Goal: Task Accomplishment & Management: Manage account settings

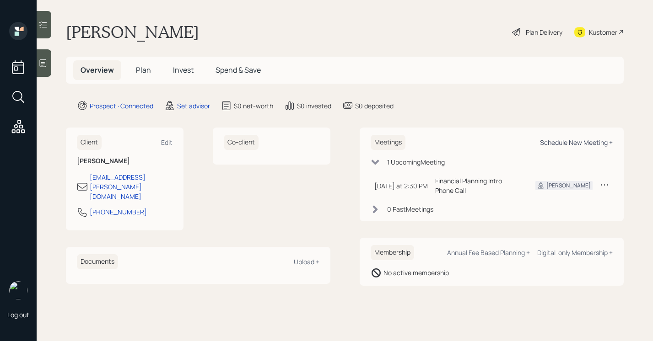
click at [588, 144] on div "Schedule New Meeting +" at bounding box center [576, 142] width 73 height 9
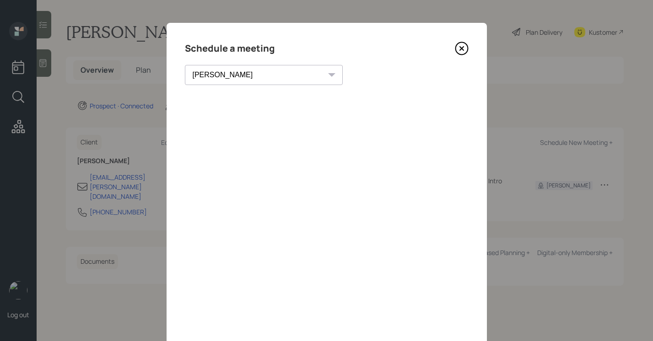
click at [239, 86] on div "Schedule a meeting [PERSON_NAME] [PERSON_NAME] [PERSON_NAME] [PERSON_NAME] [PER…" at bounding box center [327, 206] width 320 height 366
click at [242, 81] on select "[PERSON_NAME] [PERSON_NAME] [PERSON_NAME] [PERSON_NAME] [PERSON_NAME] [PERSON_N…" at bounding box center [264, 75] width 158 height 20
select select "7ee11780-4d8a-424a-8367-23e02165f7ba"
click at [185, 65] on select "[PERSON_NAME] [PERSON_NAME] [PERSON_NAME] [PERSON_NAME] [PERSON_NAME] [PERSON_N…" at bounding box center [264, 75] width 158 height 20
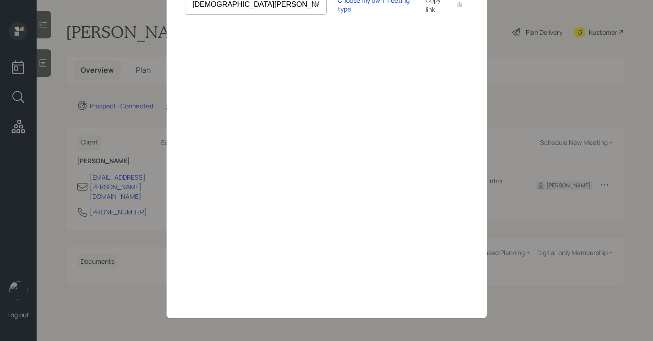
scroll to position [35, 0]
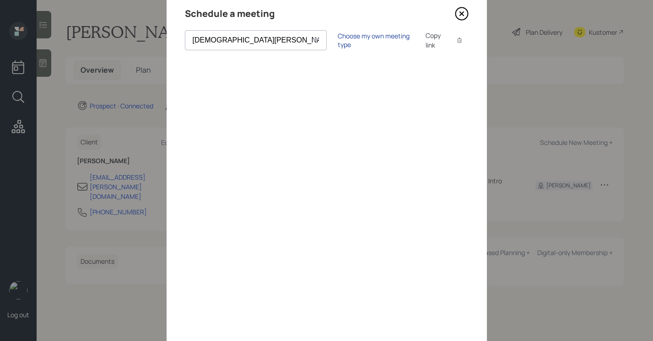
click at [352, 39] on div "Choose my own meeting type" at bounding box center [376, 40] width 77 height 17
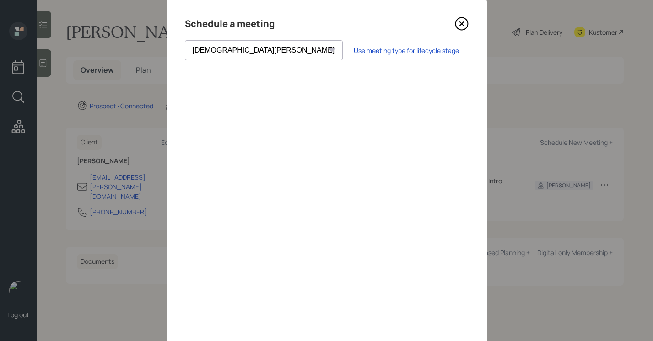
scroll to position [0, 0]
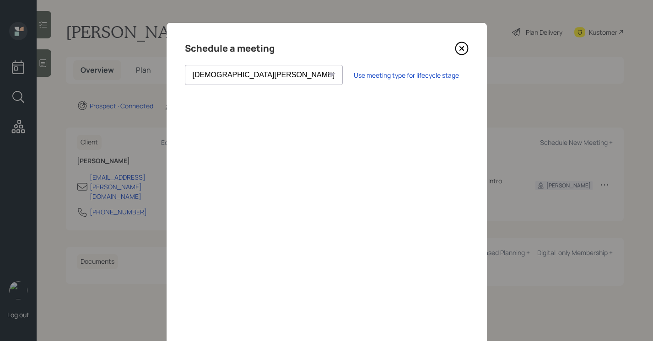
click at [463, 46] on icon at bounding box center [462, 49] width 14 height 14
